Goal: Check status: Check status

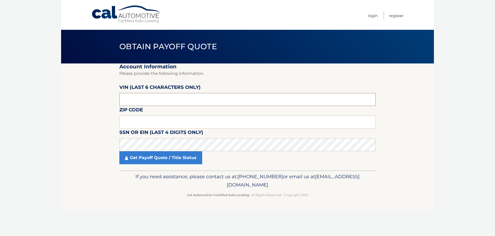
click at [149, 100] on input "text" at bounding box center [247, 99] width 256 height 13
type input "406747"
click at [163, 123] on input "text" at bounding box center [247, 122] width 256 height 13
type input "11729"
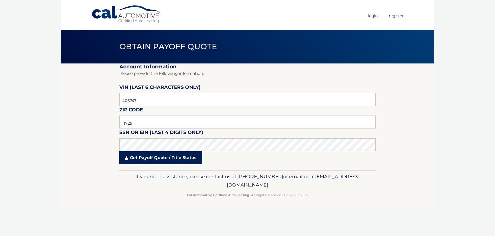
click at [137, 161] on link "Get Payoff Quote / Title Status" at bounding box center [160, 157] width 83 height 13
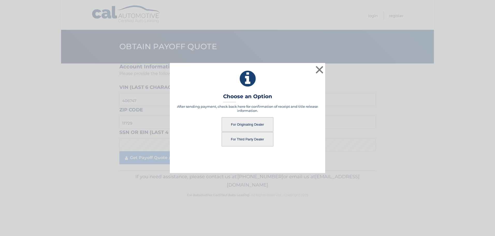
click at [250, 125] on button "For Originating Dealer" at bounding box center [248, 124] width 52 height 14
click at [251, 125] on button "For Originating Dealer" at bounding box center [248, 124] width 52 height 14
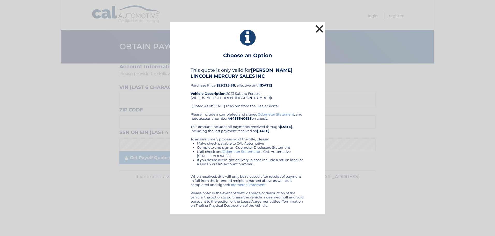
click at [317, 29] on button "×" at bounding box center [320, 29] width 10 height 10
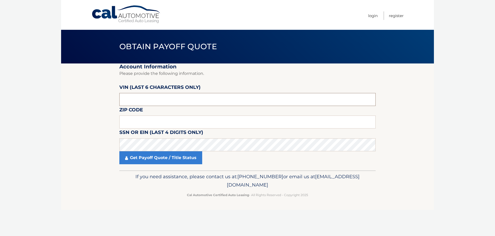
click at [145, 99] on input "text" at bounding box center [247, 99] width 256 height 13
type input "406747"
click at [160, 119] on input "text" at bounding box center [247, 122] width 256 height 13
type input "11729"
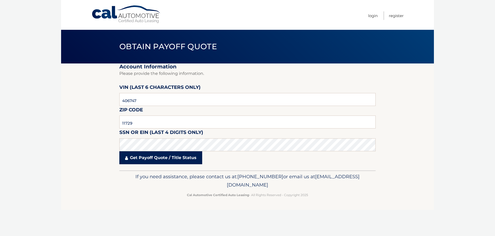
click at [170, 161] on link "Get Payoff Quote / Title Status" at bounding box center [160, 157] width 83 height 13
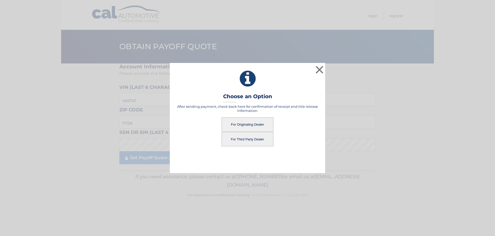
click at [262, 141] on button "For Third Party Dealer" at bounding box center [248, 139] width 52 height 14
click at [249, 139] on button "For Third Party Dealer" at bounding box center [248, 139] width 52 height 14
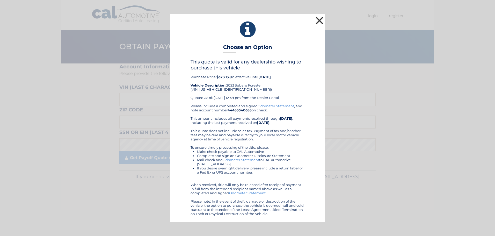
click at [318, 20] on button "×" at bounding box center [320, 20] width 10 height 10
